Goal: Transaction & Acquisition: Obtain resource

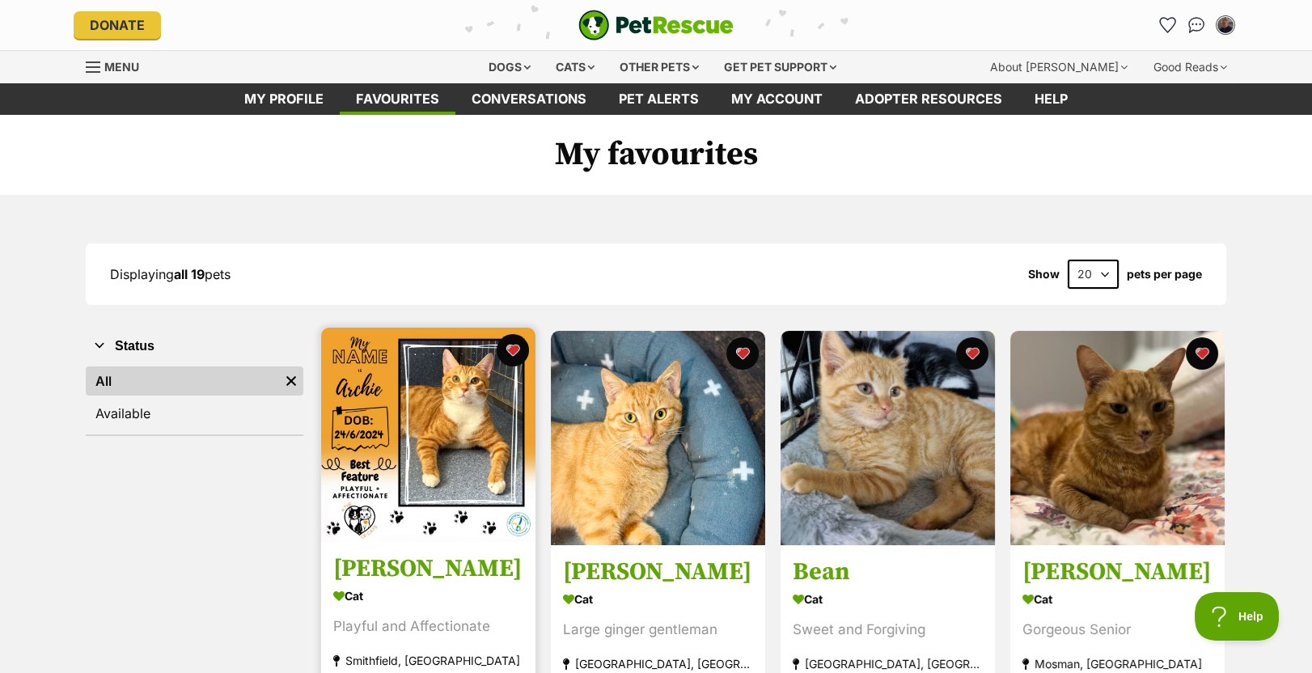
click at [490, 472] on img at bounding box center [428, 435] width 214 height 214
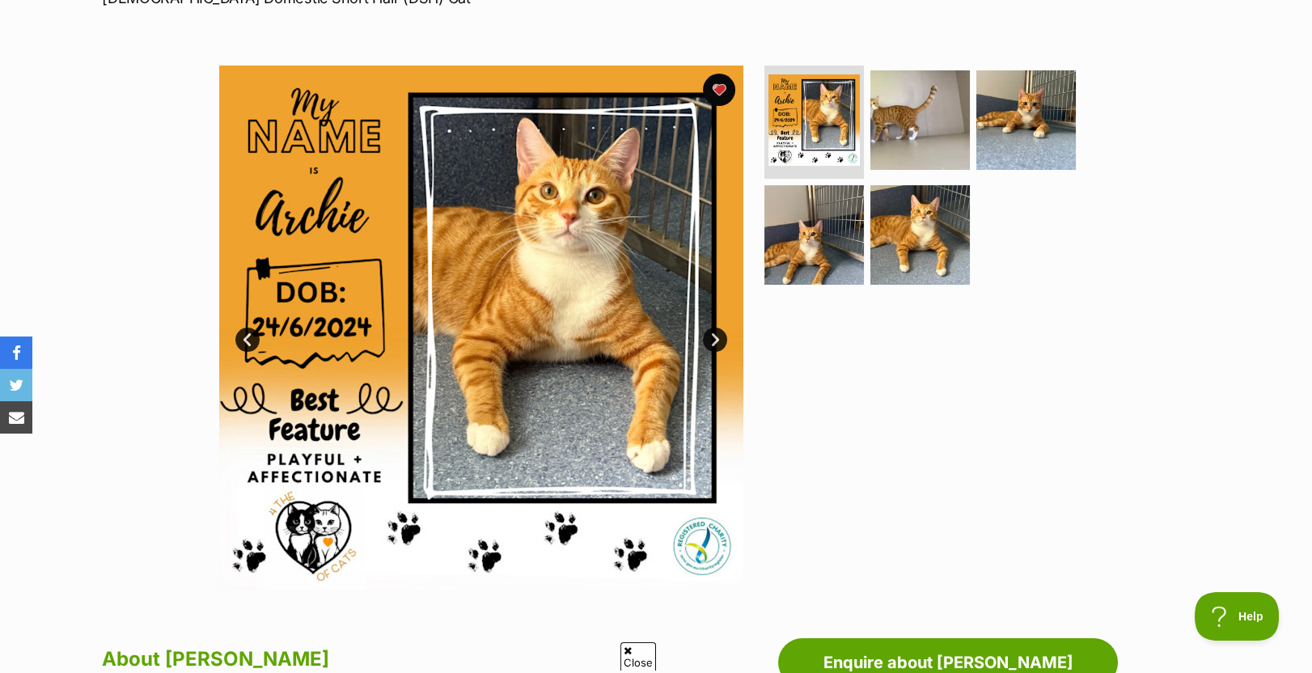
scroll to position [243, 0]
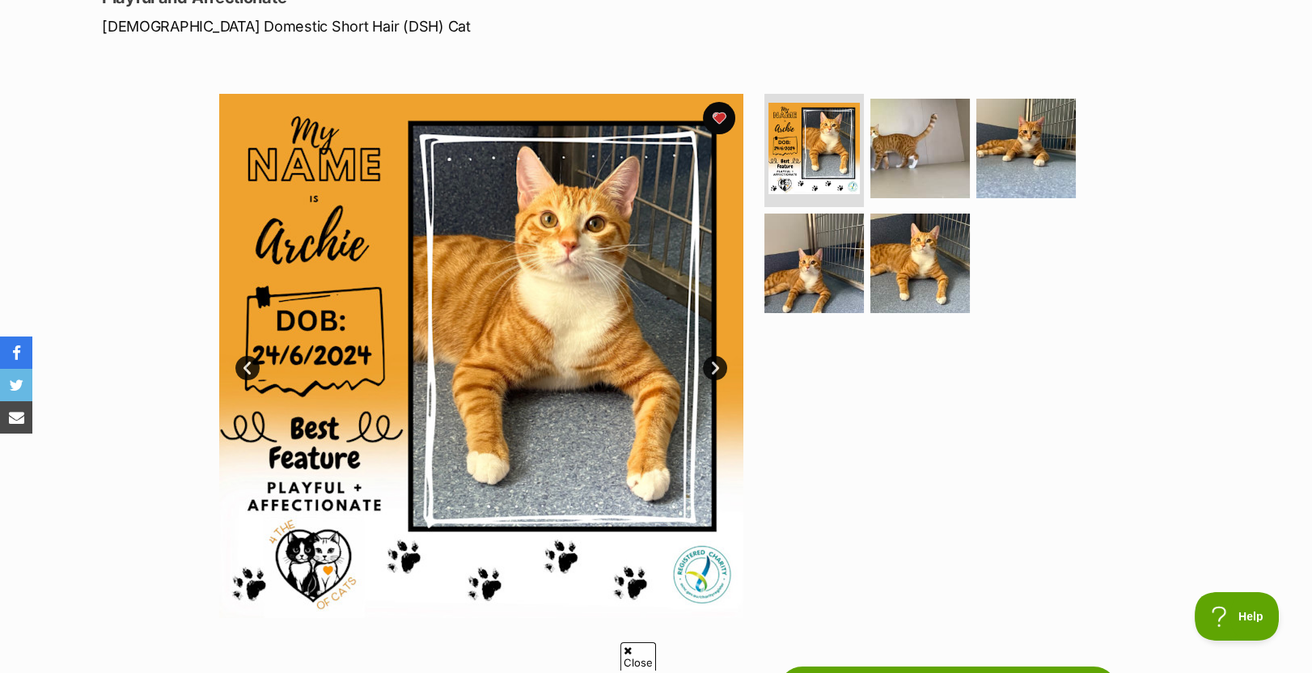
click at [713, 359] on link "Next" at bounding box center [715, 368] width 24 height 24
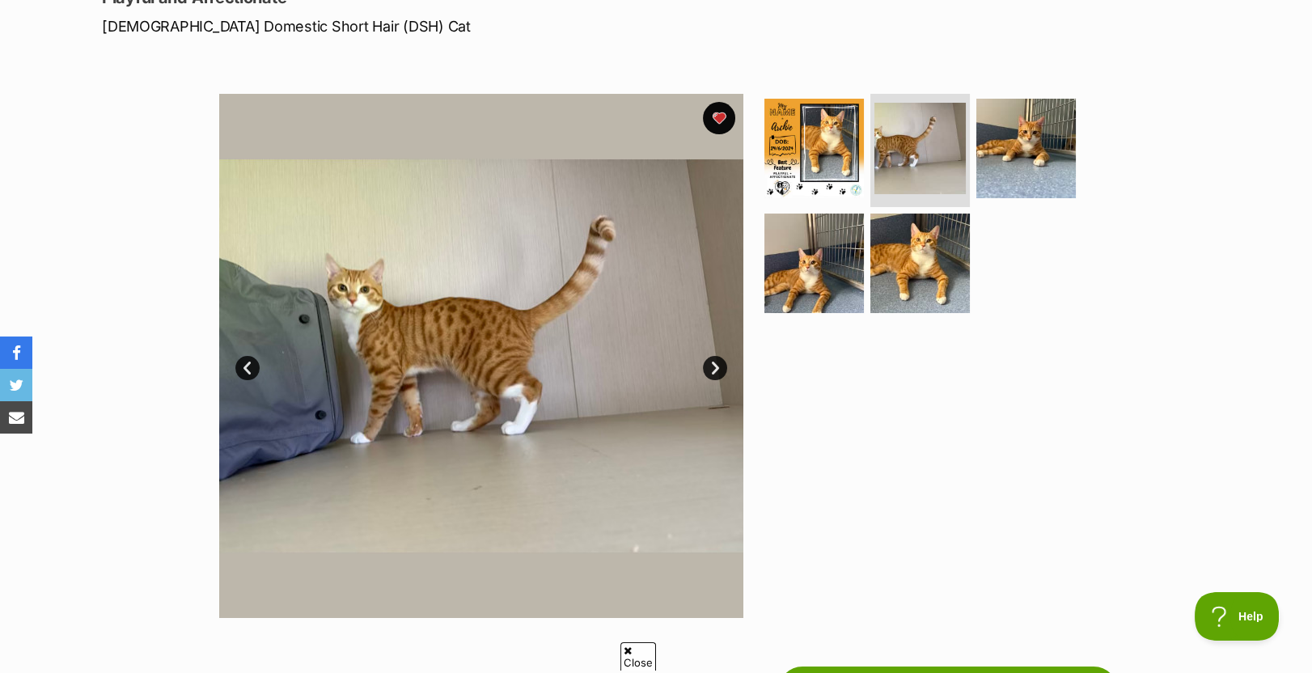
click at [713, 359] on link "Next" at bounding box center [715, 368] width 24 height 24
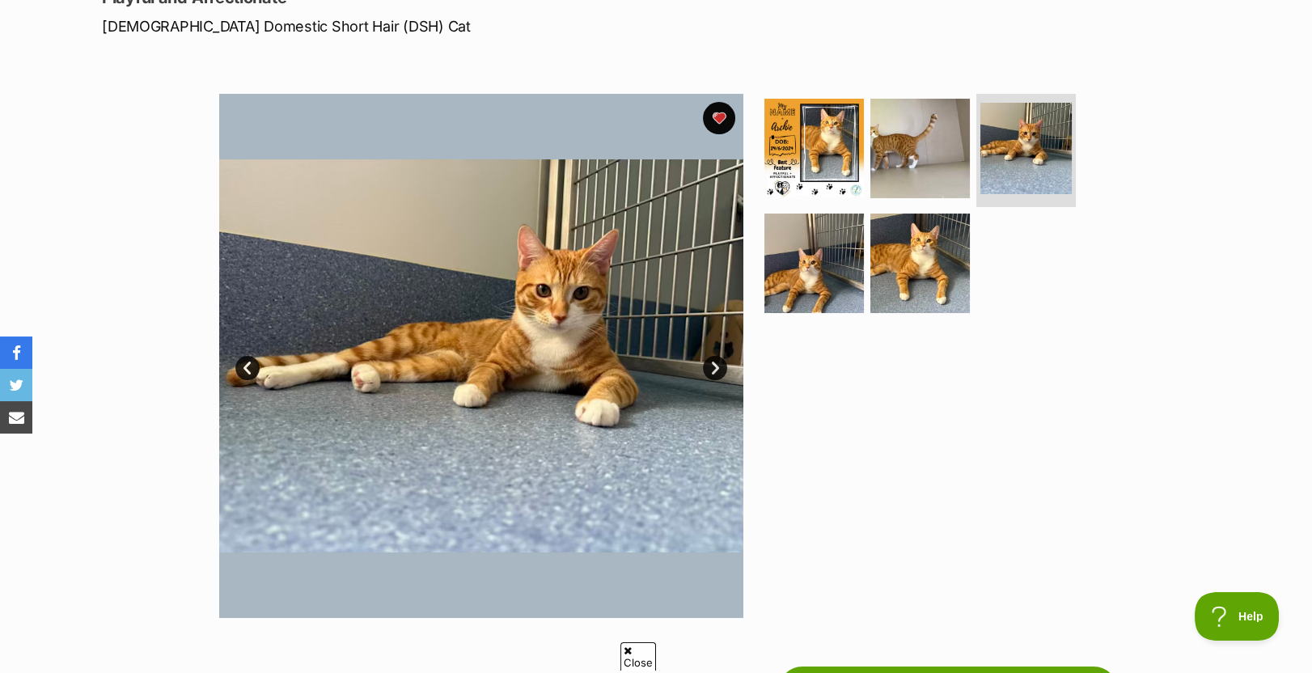
click at [713, 359] on link "Next" at bounding box center [715, 368] width 24 height 24
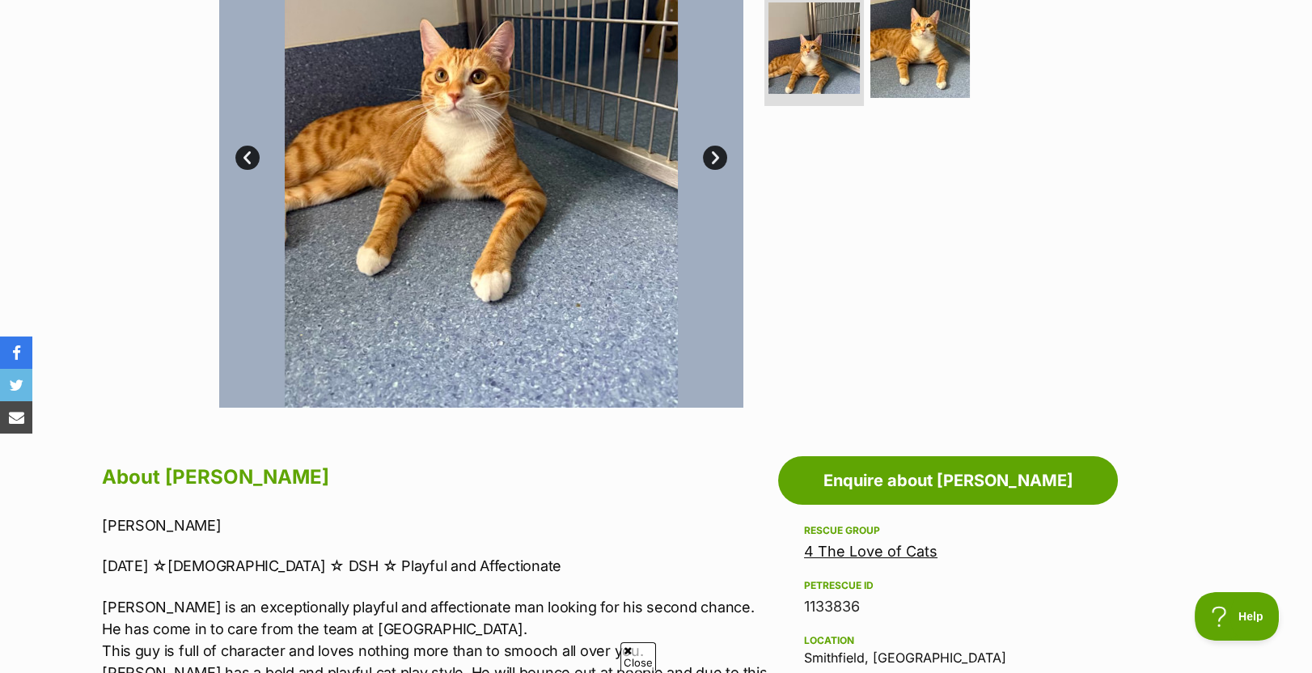
scroll to position [485, 0]
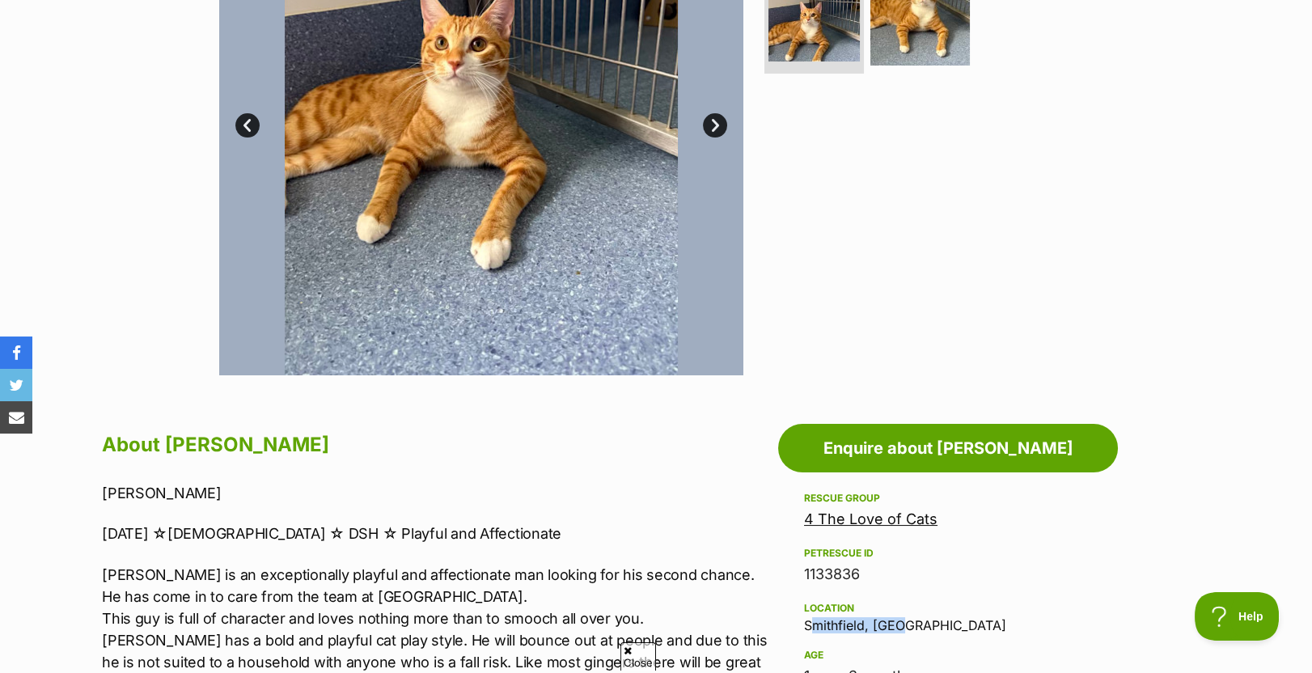
drag, startPoint x: 804, startPoint y: 623, endPoint x: 899, endPoint y: 621, distance: 94.7
click at [899, 621] on div "Location [GEOGRAPHIC_DATA], [GEOGRAPHIC_DATA]" at bounding box center [948, 616] width 288 height 34
drag, startPoint x: 899, startPoint y: 621, endPoint x: 870, endPoint y: 623, distance: 29.2
copy div "Smithfield, [GEOGRAPHIC_DATA]"
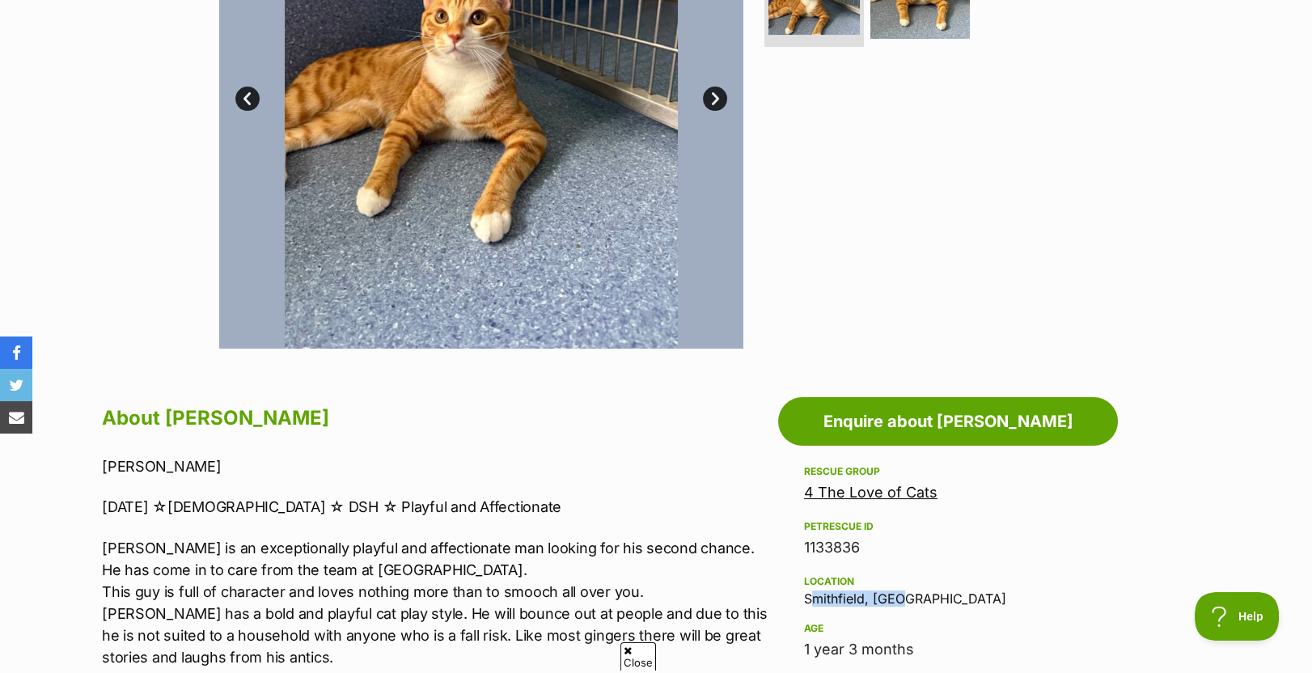
scroll to position [404, 0]
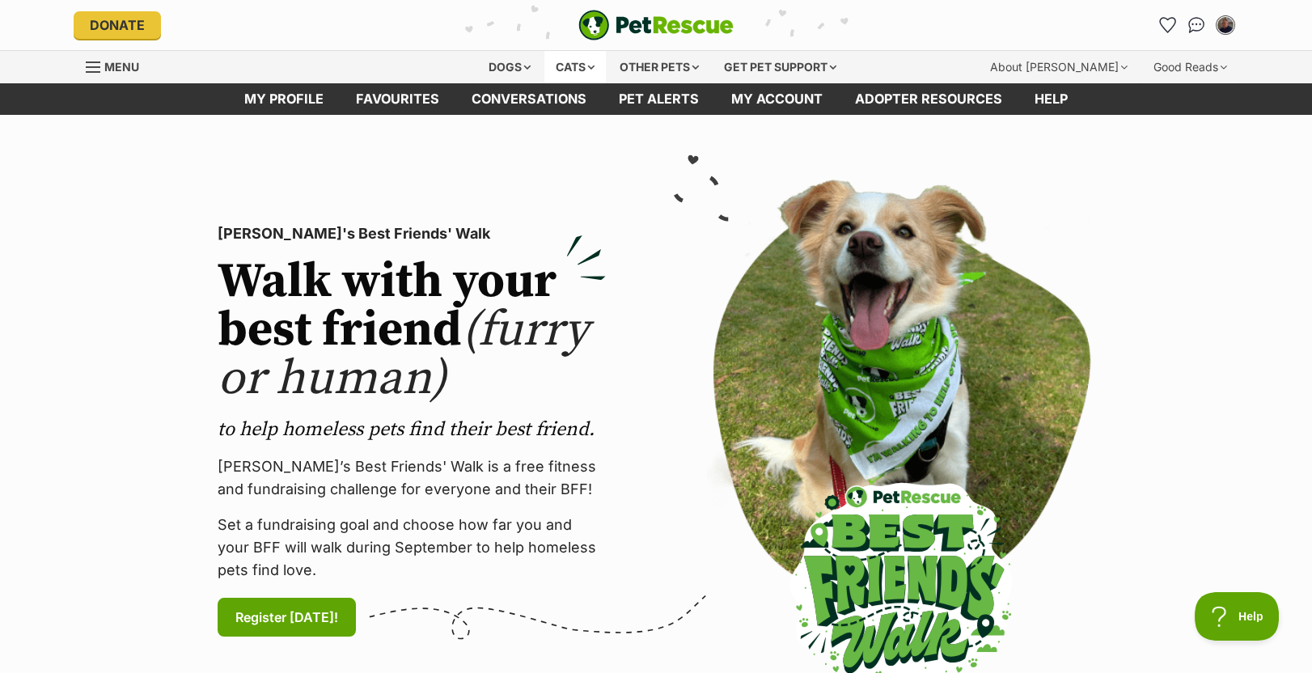
click at [570, 72] on div "Cats" at bounding box center [574, 67] width 61 height 32
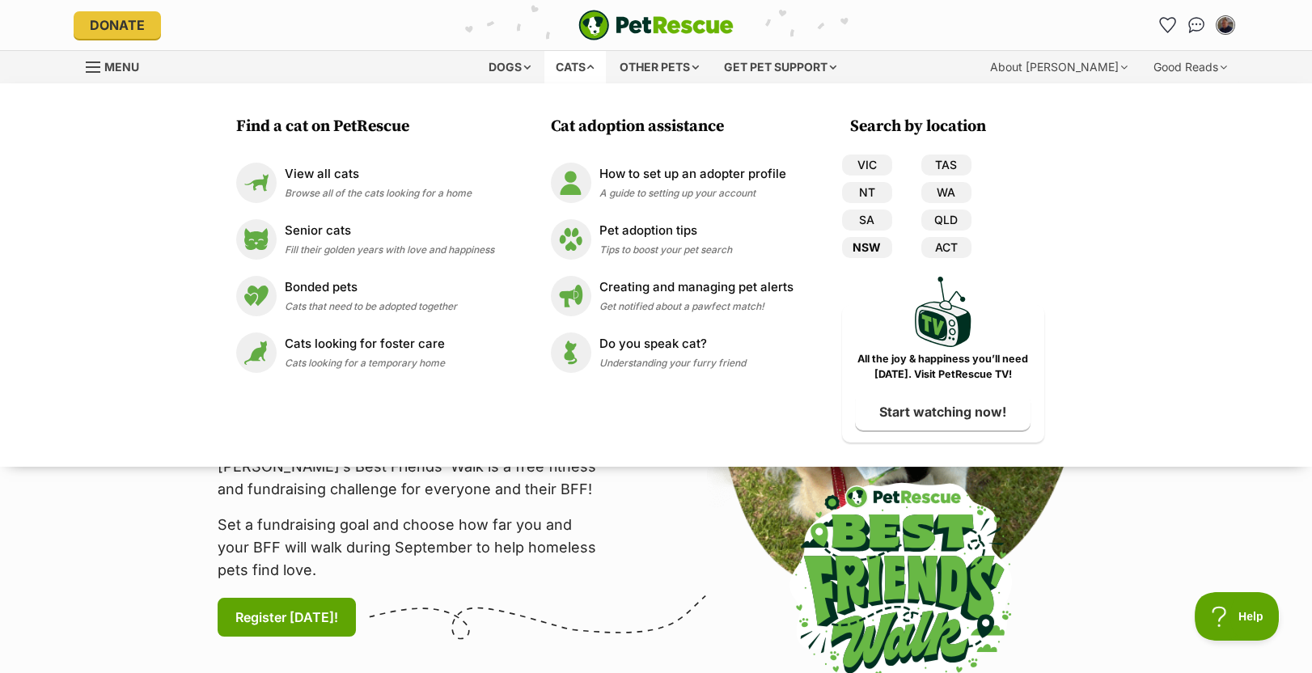
click at [869, 245] on link "NSW" at bounding box center [867, 247] width 50 height 21
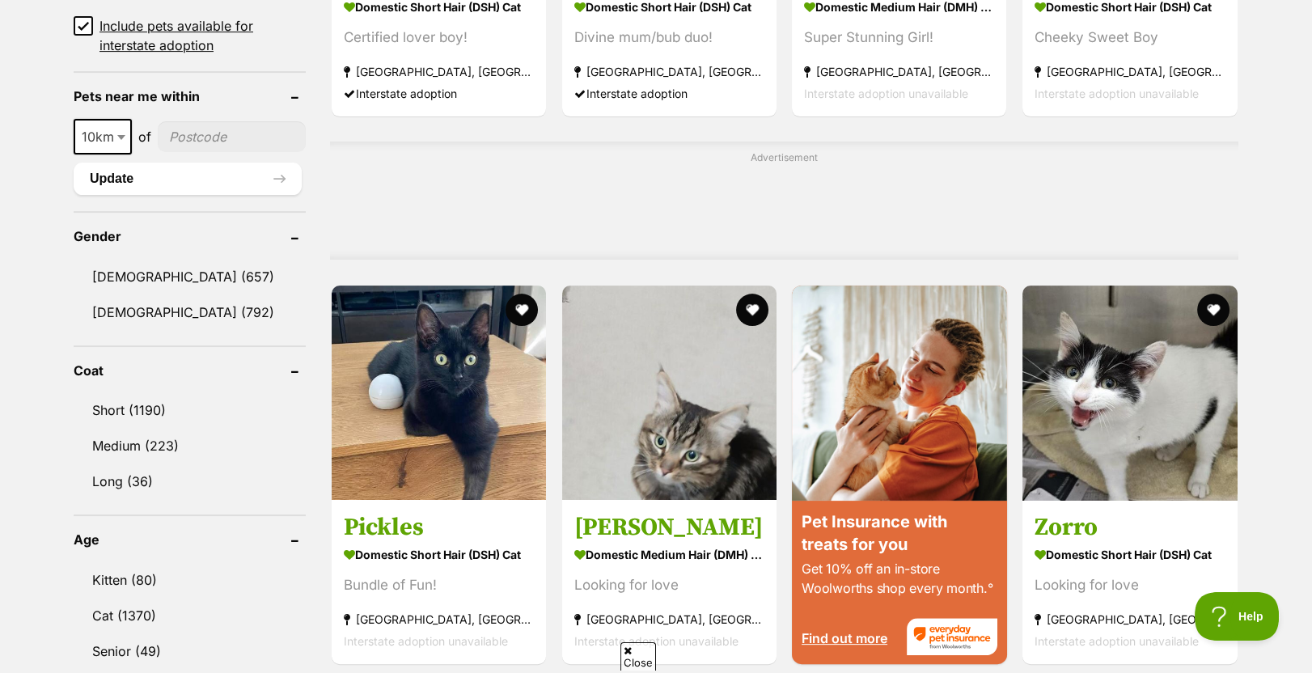
scroll to position [1213, 0]
